Goal: Task Accomplishment & Management: Use online tool/utility

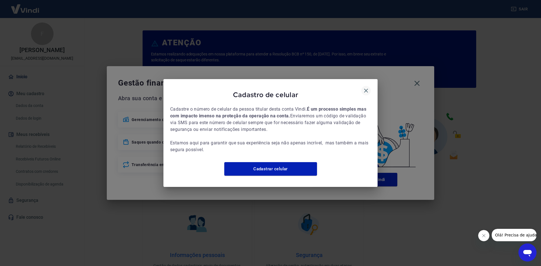
click at [363, 89] on button "button" at bounding box center [367, 91] width 10 height 10
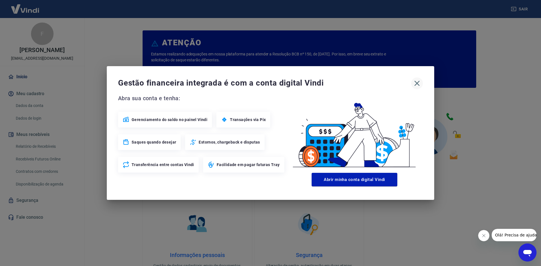
click at [419, 83] on icon "button" at bounding box center [417, 83] width 9 height 9
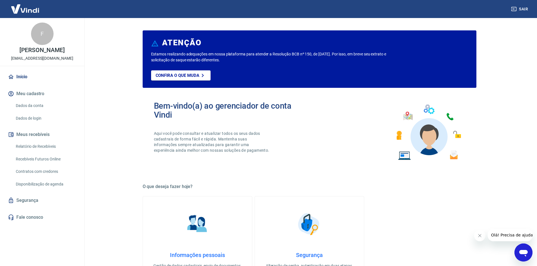
click at [31, 146] on link "Relatório de Recebíveis" at bounding box center [46, 147] width 64 height 12
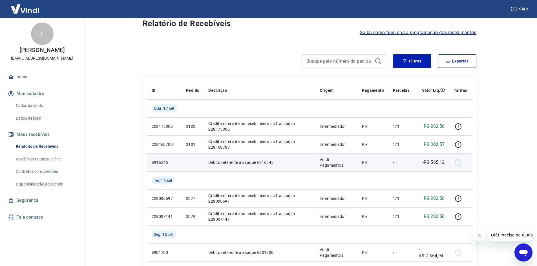
scroll to position [28, 0]
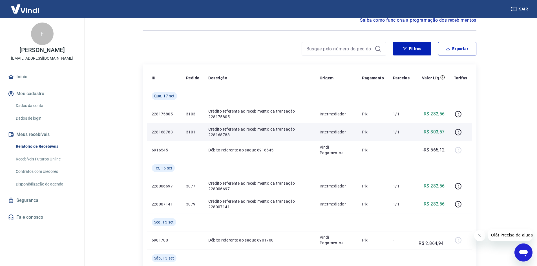
click at [189, 130] on p "3101" at bounding box center [192, 132] width 13 height 6
copy p "3101"
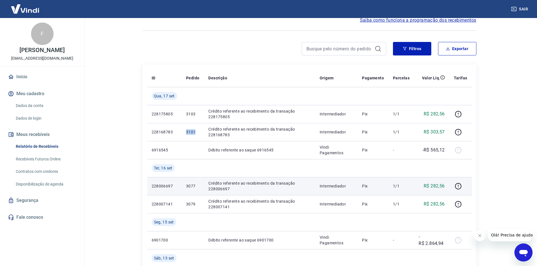
click at [189, 186] on p "3077" at bounding box center [192, 187] width 13 height 6
copy p "3077"
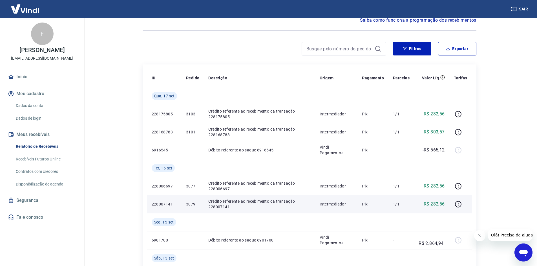
click at [186, 204] on p "3079" at bounding box center [192, 205] width 13 height 6
copy p "3079"
